Goal: Navigation & Orientation: Find specific page/section

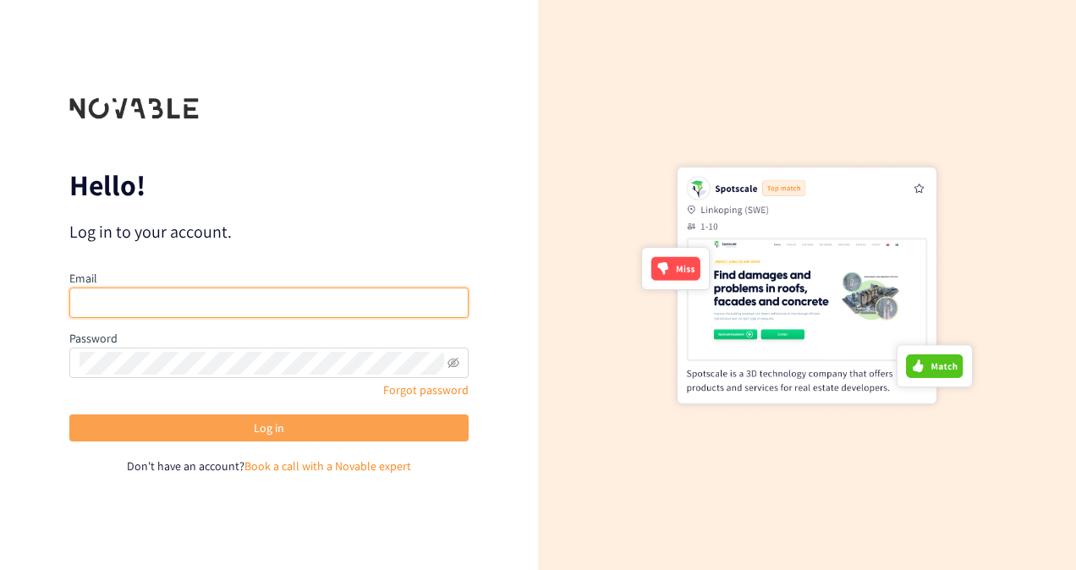
type input "[EMAIL_ADDRESS][DOMAIN_NAME]"
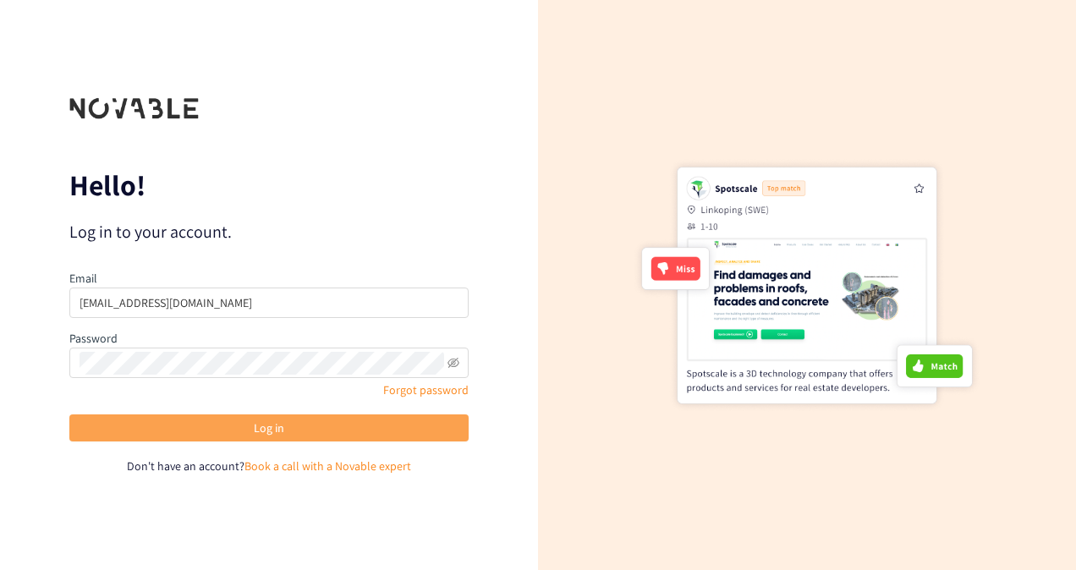
click at [361, 428] on button "Log in" at bounding box center [268, 428] width 399 height 27
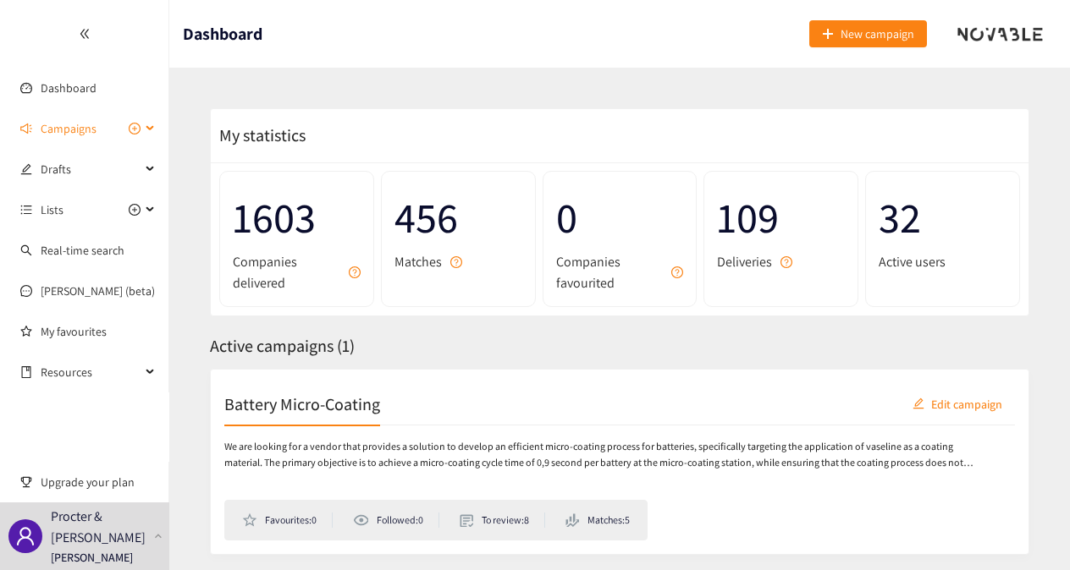
click at [76, 132] on span "Campaigns" at bounding box center [69, 129] width 56 height 34
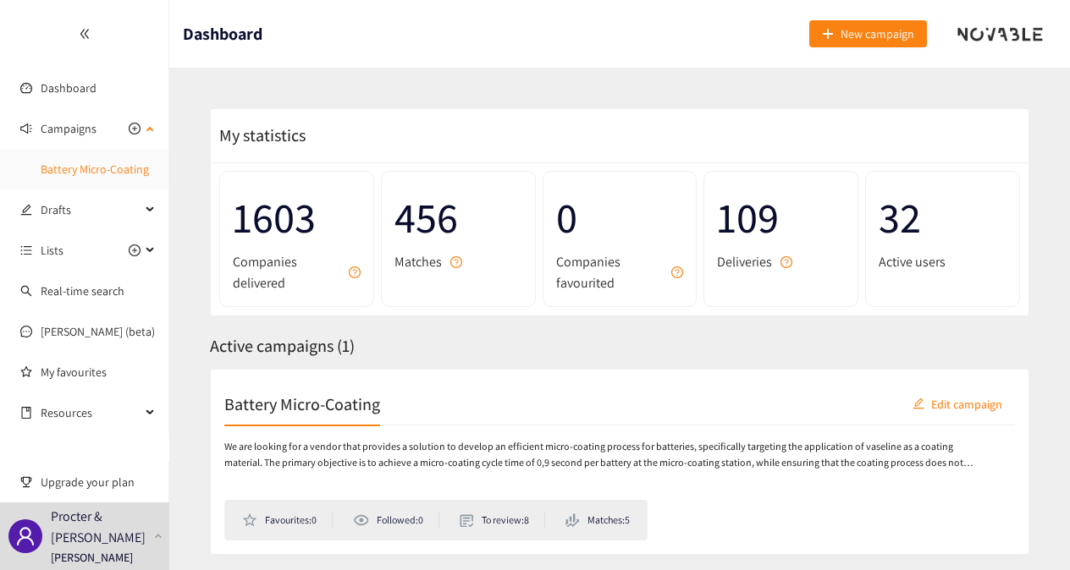
click at [85, 169] on link "Battery Micro-Coating" at bounding box center [95, 169] width 108 height 15
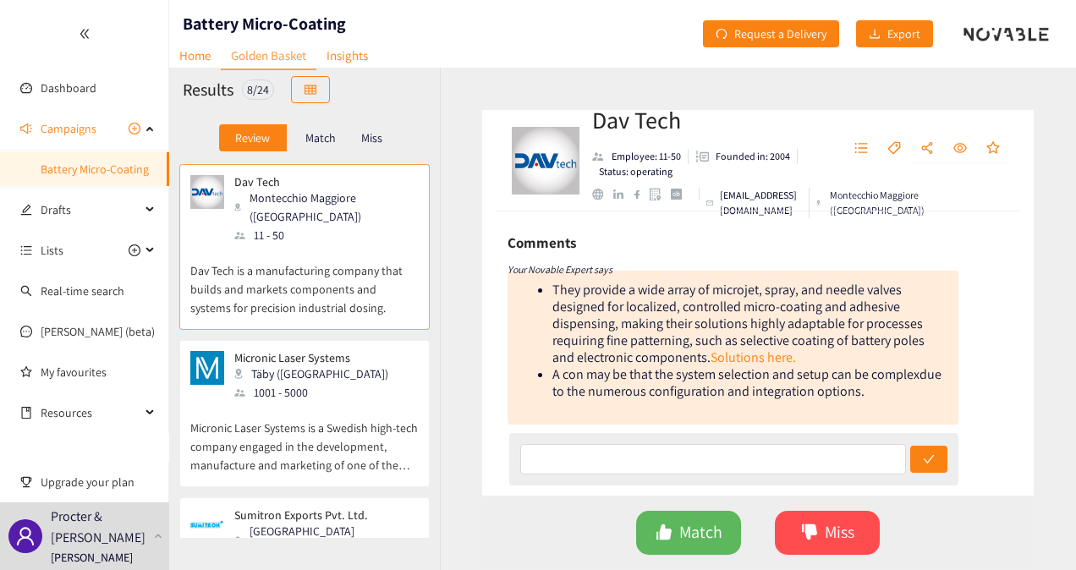
scroll to position [67, 0]
